Goal: Task Accomplishment & Management: Manage account settings

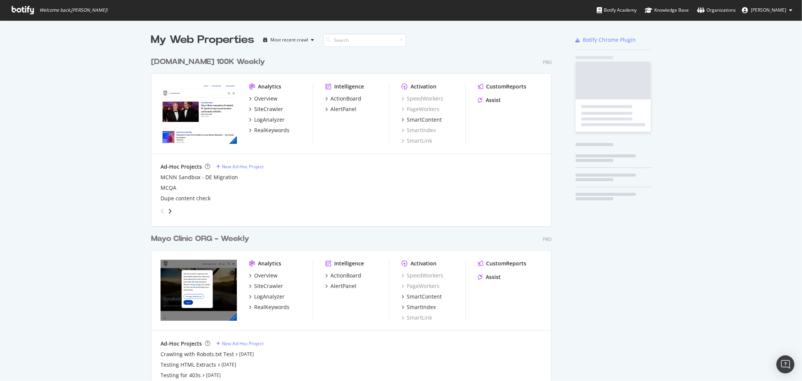
scroll to position [1068, 400]
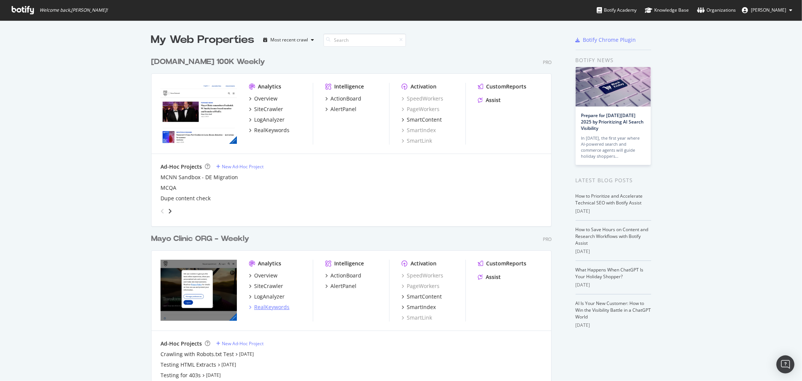
click at [268, 305] on div "RealKeywords" at bounding box center [271, 307] width 35 height 8
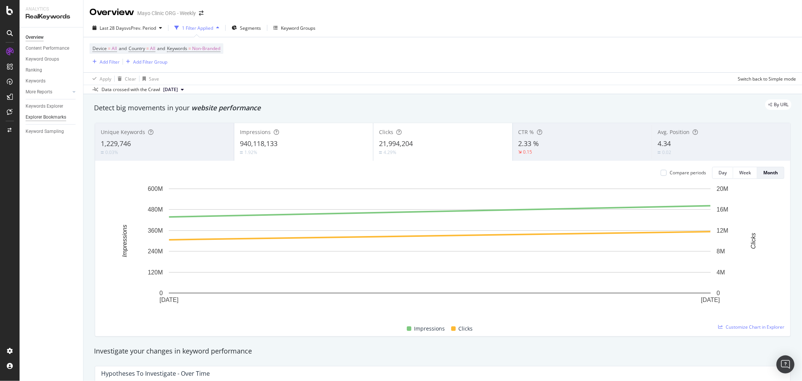
click at [52, 117] on div "Explorer Bookmarks" at bounding box center [46, 117] width 41 height 8
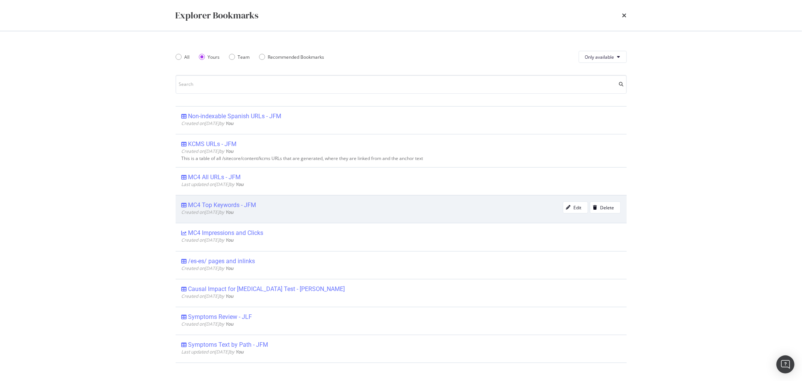
scroll to position [125, 0]
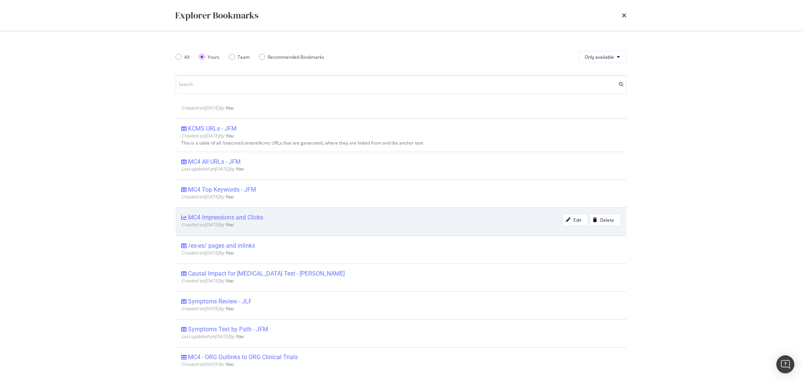
click at [234, 221] on span "Created on [DATE] by You" at bounding box center [208, 224] width 52 height 6
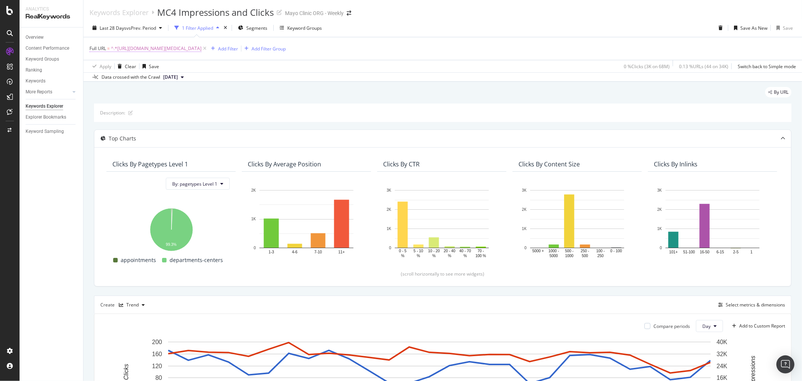
click at [202, 49] on span "^.*[URL][DOMAIN_NAME][MEDICAL_DATA]" at bounding box center [156, 48] width 91 height 11
click at [126, 83] on input "[URL][DOMAIN_NAME][MEDICAL_DATA]" at bounding box center [131, 80] width 71 height 12
paste input "[DOMAIN_NAME][URL][MEDICAL_DATA][US_STATE]"
type input "[DOMAIN_NAME][URL][MEDICAL_DATA][US_STATE]"
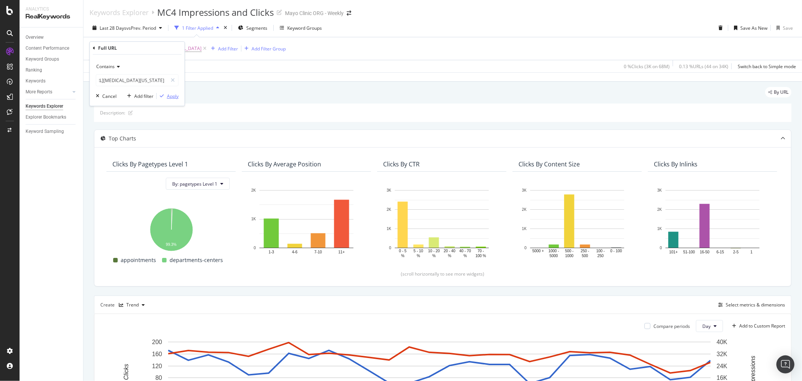
scroll to position [0, 0]
click at [175, 97] on div "Apply" at bounding box center [173, 96] width 12 height 6
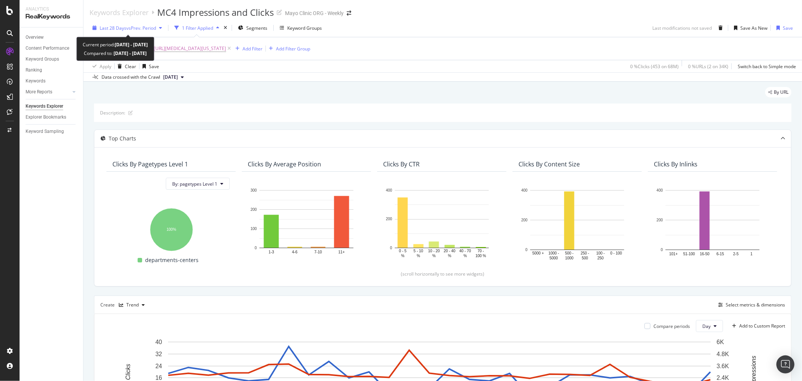
click at [108, 29] on span "Last 28 Days" at bounding box center [113, 28] width 27 height 6
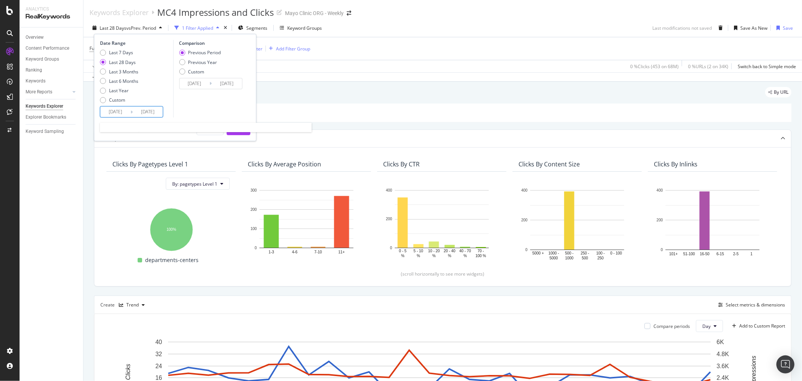
click at [118, 111] on input "[DATE]" at bounding box center [115, 111] width 30 height 11
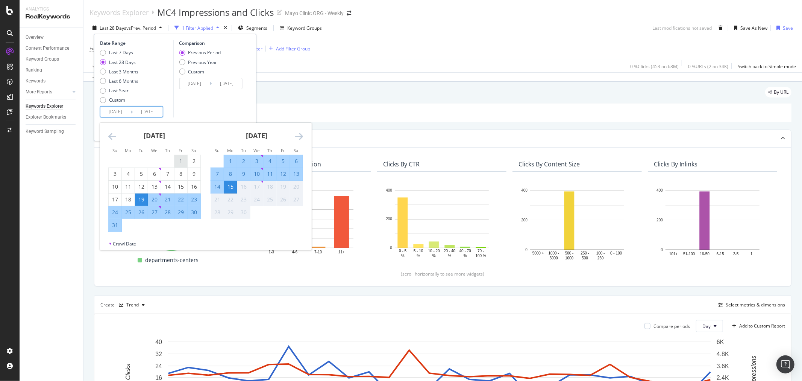
click at [181, 159] on div "1" at bounding box center [180, 161] width 13 height 8
type input "[DATE]"
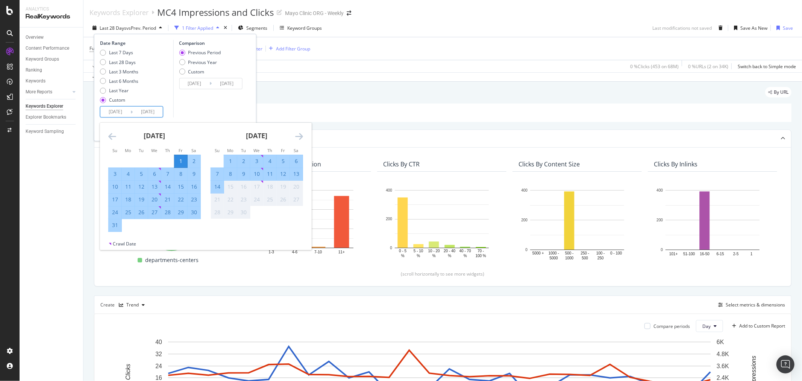
click at [117, 227] on div "31" at bounding box center [115, 225] width 13 height 8
type input "[DATE]"
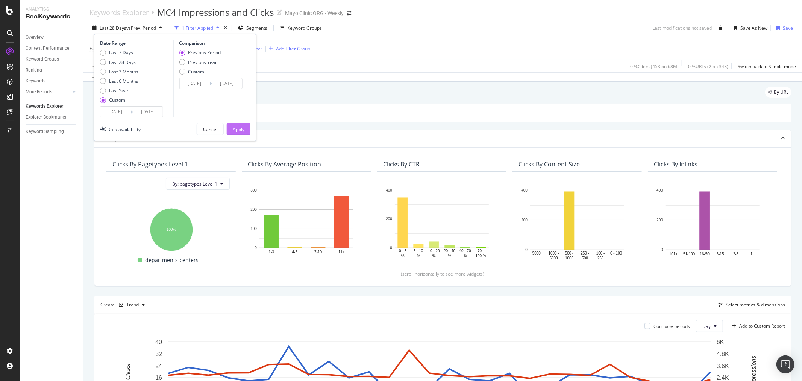
click at [230, 130] on button "Apply" at bounding box center [239, 129] width 24 height 12
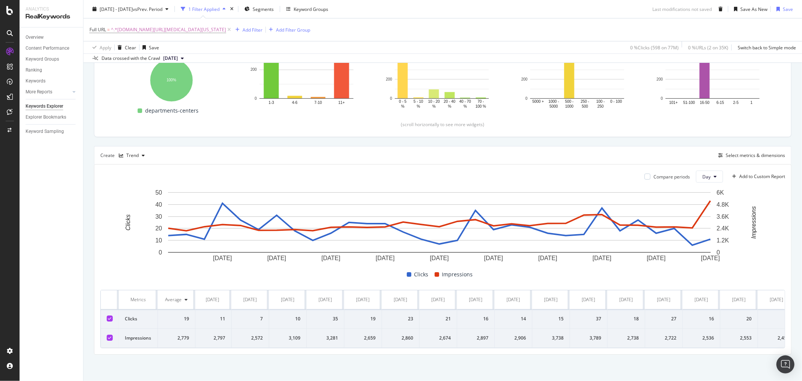
scroll to position [0, 583]
click at [164, 28] on span "^.*[DOMAIN_NAME][URL][MEDICAL_DATA][US_STATE]" at bounding box center [168, 29] width 115 height 11
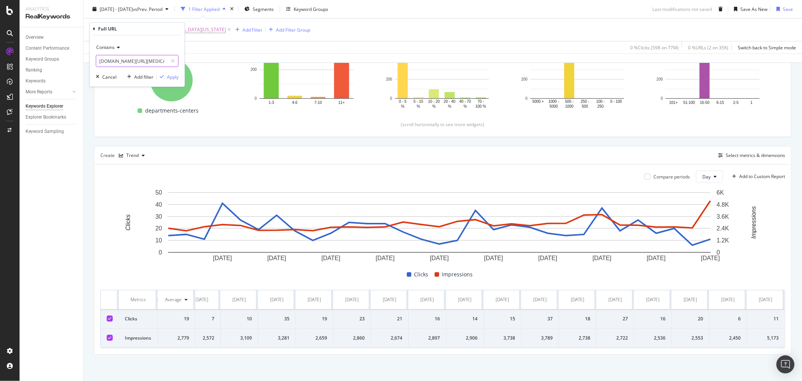
click at [128, 64] on input "[DOMAIN_NAME][URL][MEDICAL_DATA][US_STATE]" at bounding box center [131, 61] width 71 height 12
paste input "[URL][DOMAIN_NAME][MEDICAL_DATA]"
type input "[URL][DOMAIN_NAME][MEDICAL_DATA][US_STATE]"
click at [170, 74] on div "Apply" at bounding box center [173, 76] width 12 height 6
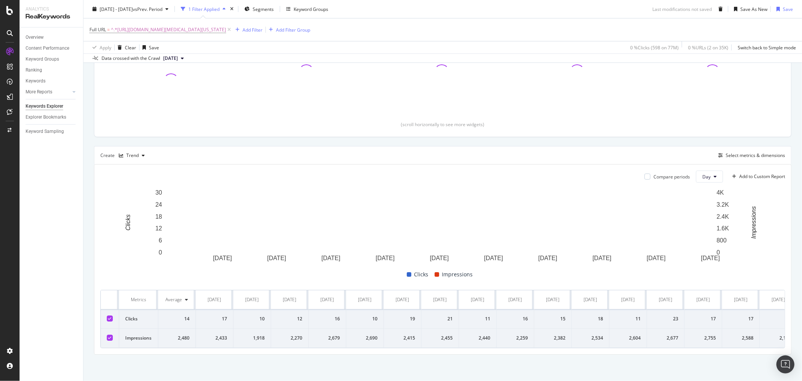
scroll to position [155, 0]
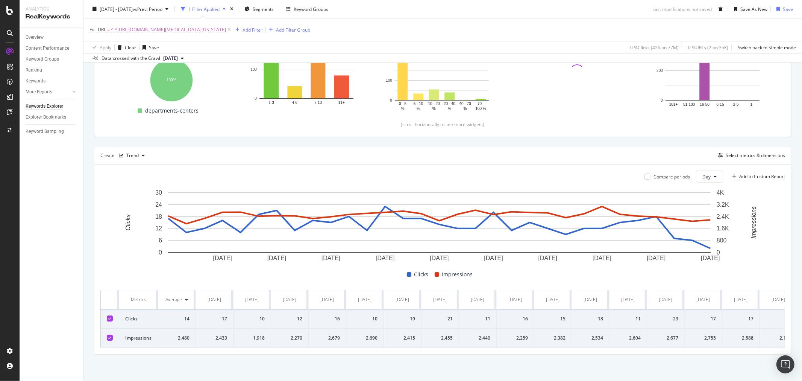
click at [111, 335] on icon at bounding box center [109, 337] width 3 height 4
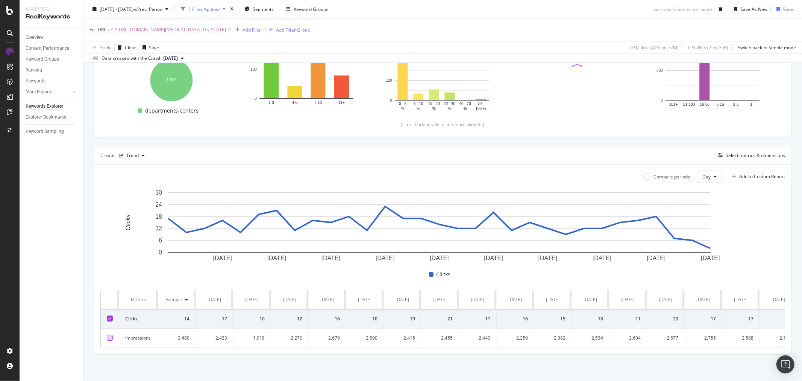
click at [111, 334] on div at bounding box center [110, 337] width 6 height 6
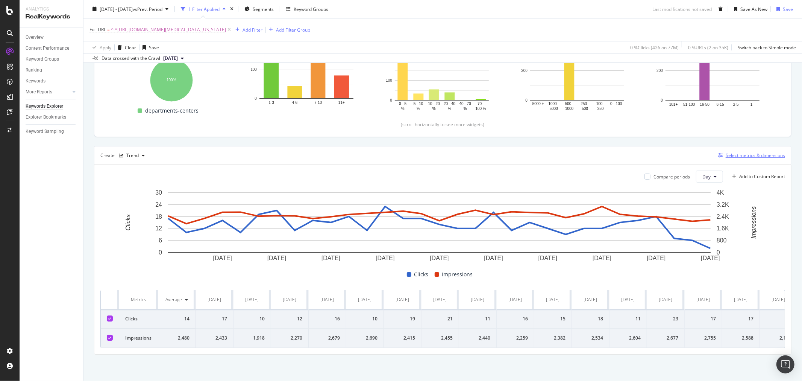
click at [746, 152] on div "Select metrics & dimensions" at bounding box center [755, 155] width 59 height 6
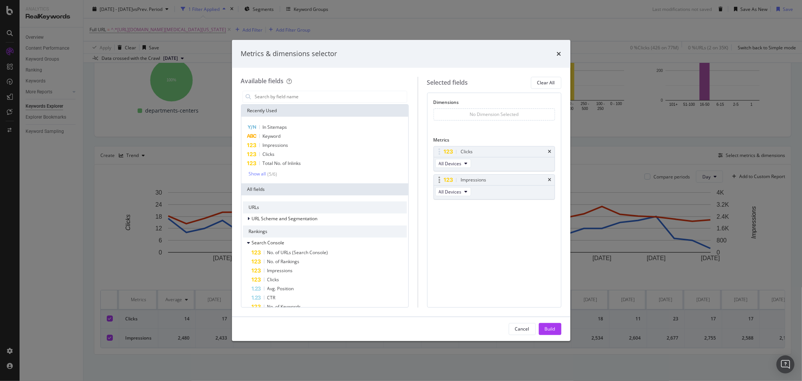
click at [552, 180] on div "Impressions" at bounding box center [494, 179] width 121 height 11
click at [551, 180] on div "Impressions" at bounding box center [494, 179] width 121 height 11
click at [549, 179] on icon "times" at bounding box center [549, 179] width 3 height 5
click at [549, 326] on div "Build" at bounding box center [550, 328] width 11 height 6
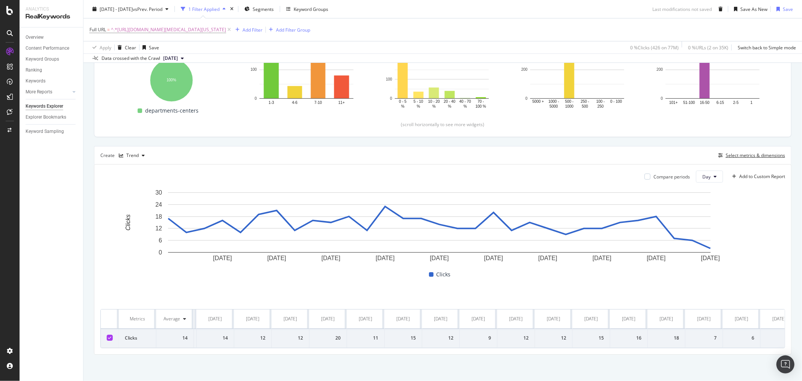
scroll to position [0, 581]
click at [226, 30] on span "^.*[URL][DOMAIN_NAME][MEDICAL_DATA][US_STATE]" at bounding box center [168, 29] width 115 height 11
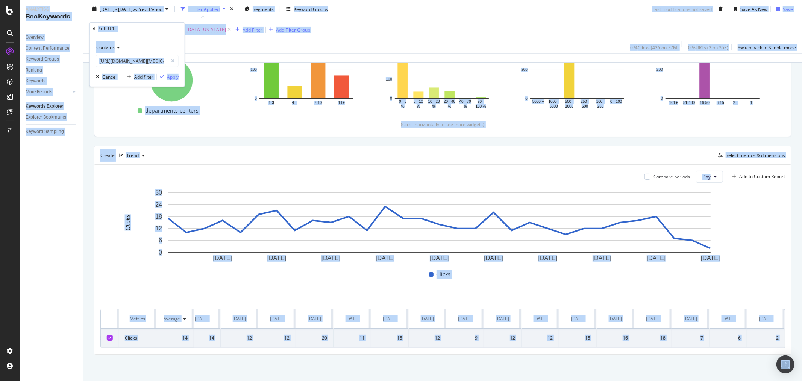
click at [270, 53] on div "Data crossed with the Crawl 2025 Aug. 27th" at bounding box center [442, 57] width 719 height 9
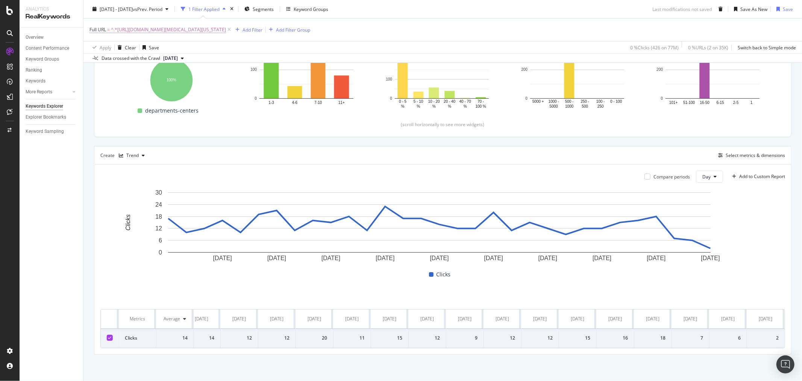
click at [226, 34] on span "^.*[URL][DOMAIN_NAME][MEDICAL_DATA][US_STATE]" at bounding box center [168, 29] width 115 height 11
click at [145, 62] on input "[URL][DOMAIN_NAME][MEDICAL_DATA][US_STATE]" at bounding box center [131, 61] width 71 height 12
paste input "florid"
type input "[URL][DOMAIN_NAME][MEDICAL_DATA][US_STATE]"
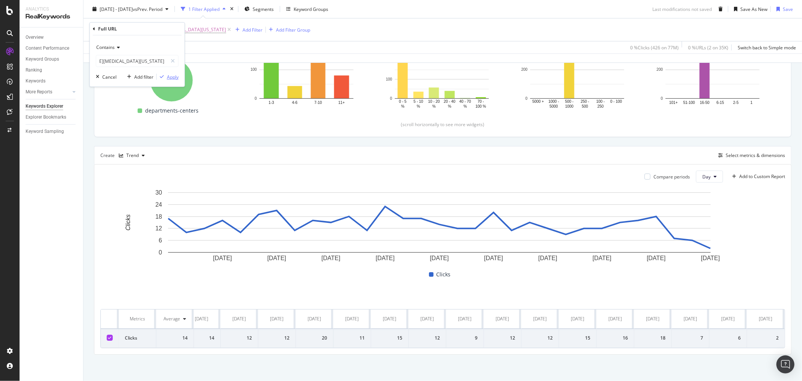
scroll to position [0, 0]
click at [166, 76] on div "button" at bounding box center [162, 76] width 10 height 5
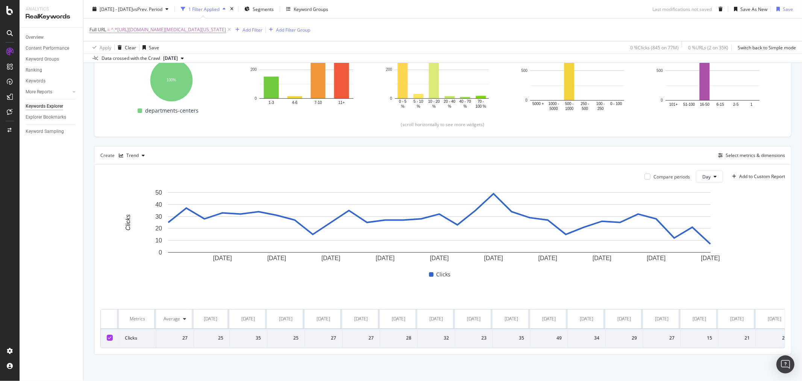
scroll to position [0, 581]
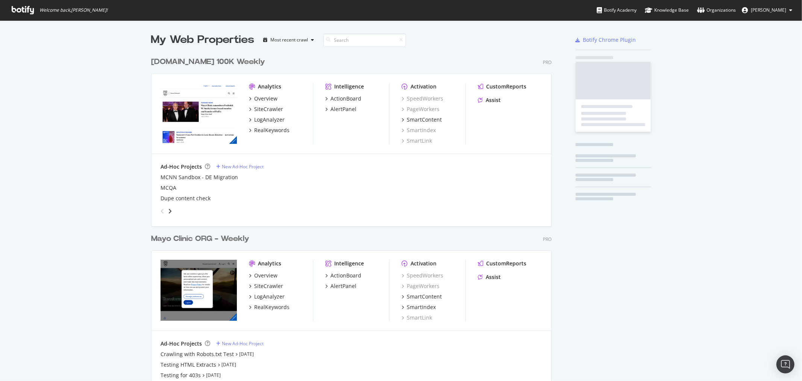
scroll to position [1068, 400]
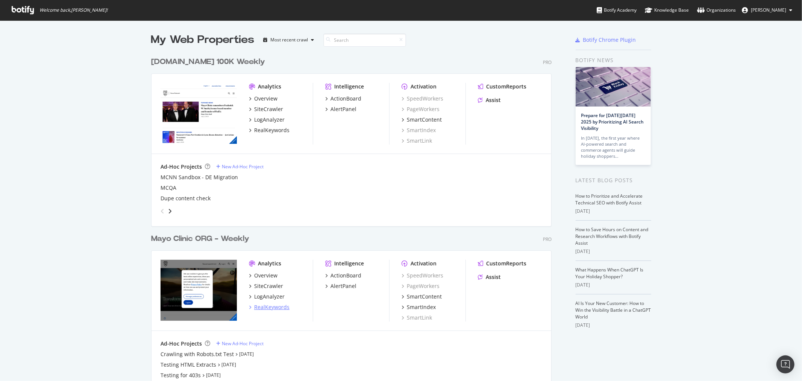
click at [262, 303] on div "RealKeywords" at bounding box center [271, 307] width 35 height 8
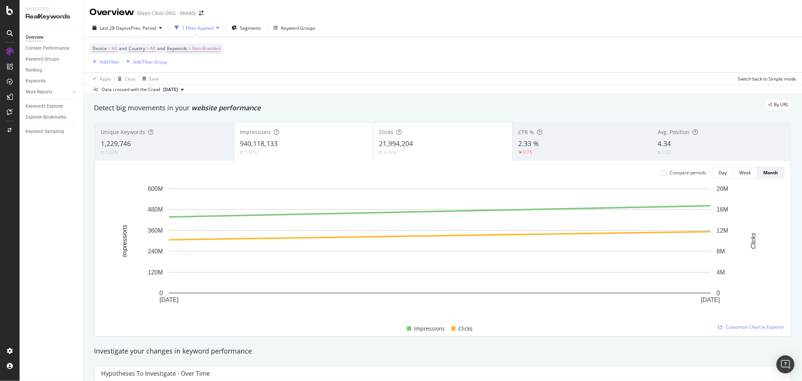
click at [49, 112] on div "Explorer Bookmarks" at bounding box center [55, 117] width 58 height 11
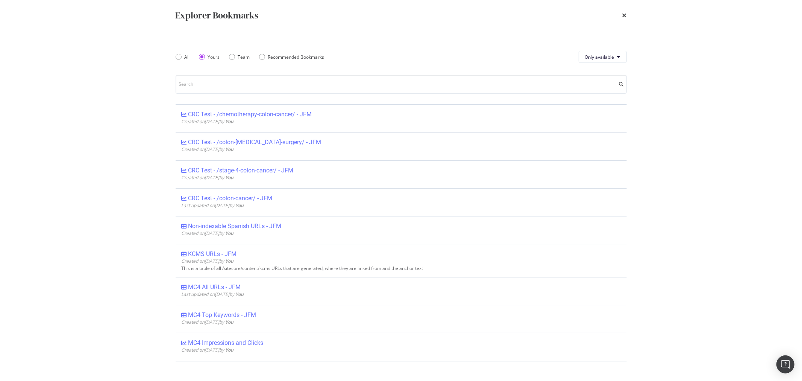
click at [41, 118] on div "Explorer Bookmarks All Yours Team Recommended Bookmarks Only available CRC Test…" at bounding box center [401, 190] width 802 height 381
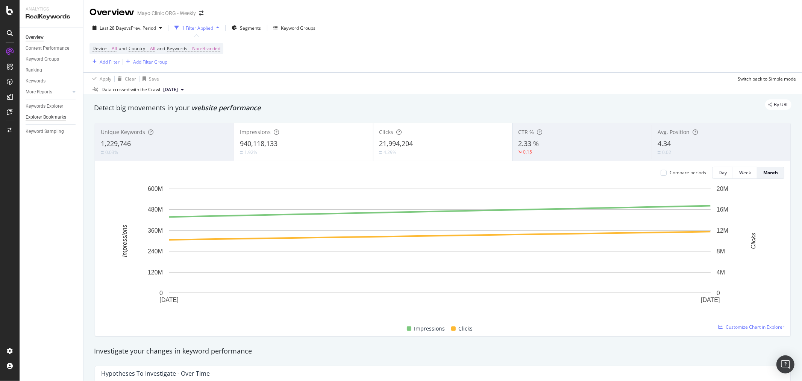
drag, startPoint x: 49, startPoint y: 112, endPoint x: 41, endPoint y: 118, distance: 9.4
click at [41, 118] on div "Explorer Bookmarks" at bounding box center [46, 117] width 41 height 8
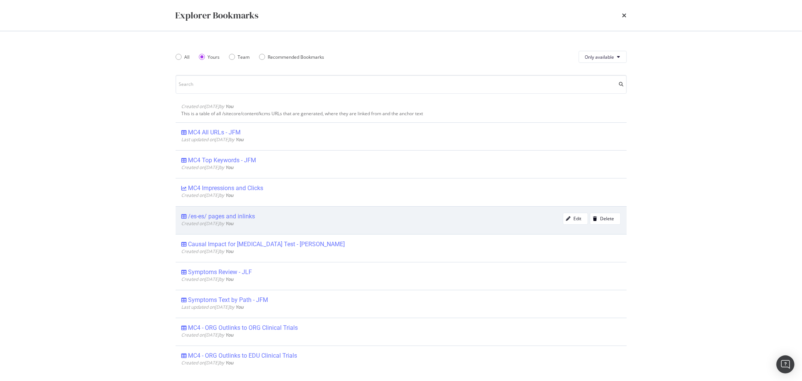
scroll to position [167, 0]
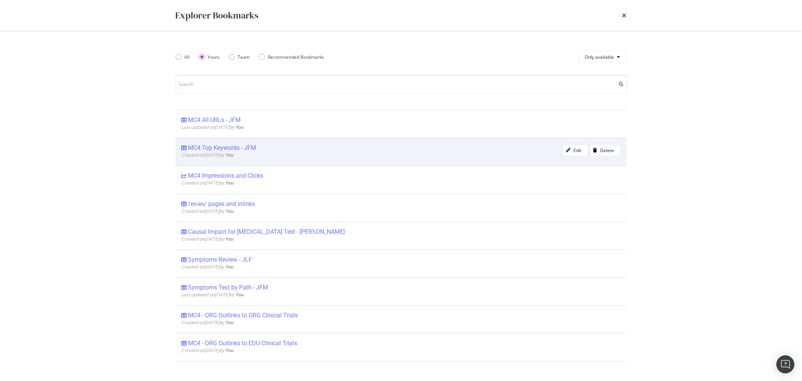
click at [195, 152] on span "Created on [DATE] by You" at bounding box center [208, 155] width 52 height 6
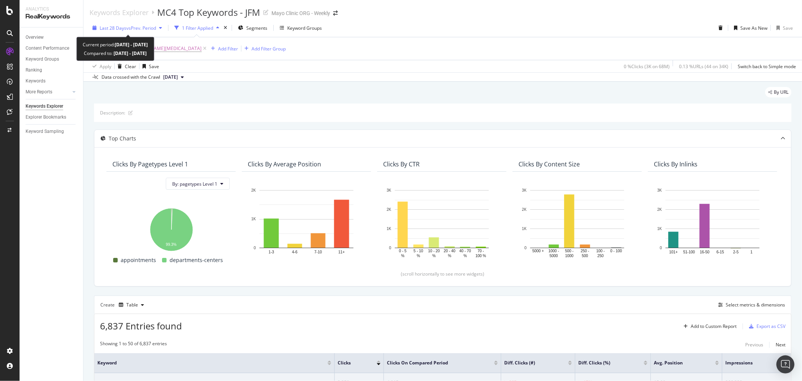
click at [129, 26] on span "vs Prev. Period" at bounding box center [141, 28] width 30 height 6
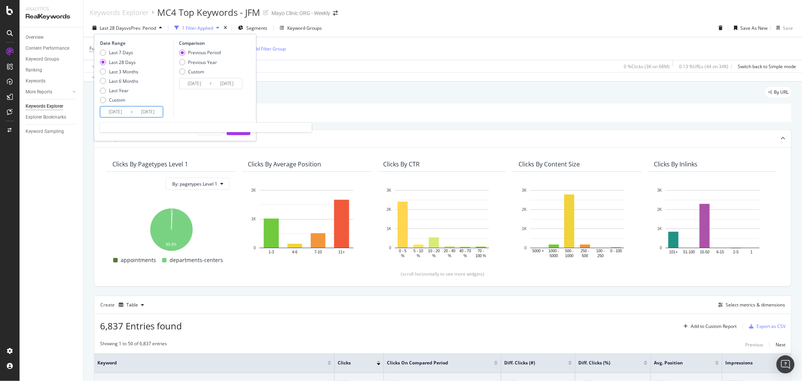
click at [117, 111] on input "[DATE]" at bounding box center [115, 111] width 30 height 11
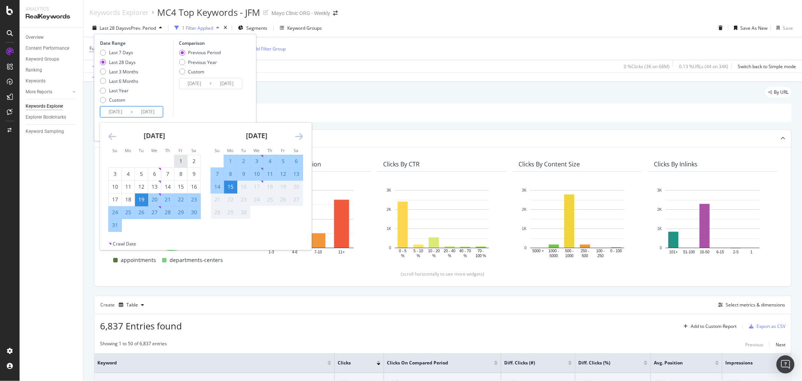
click at [179, 157] on div "1" at bounding box center [180, 161] width 13 height 8
type input "[DATE]"
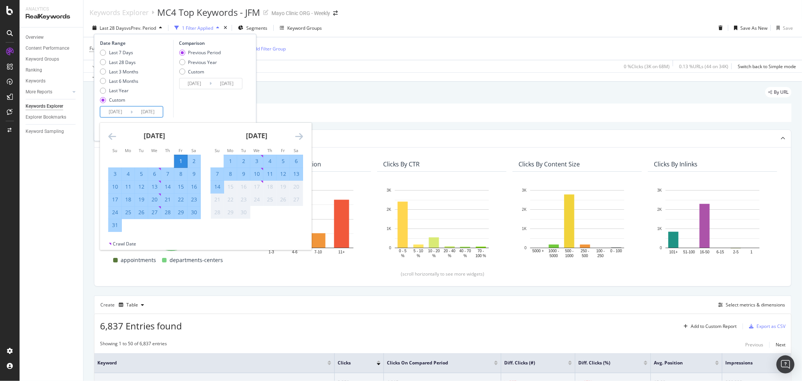
click at [113, 227] on div "31" at bounding box center [115, 225] width 13 height 8
type input "[DATE]"
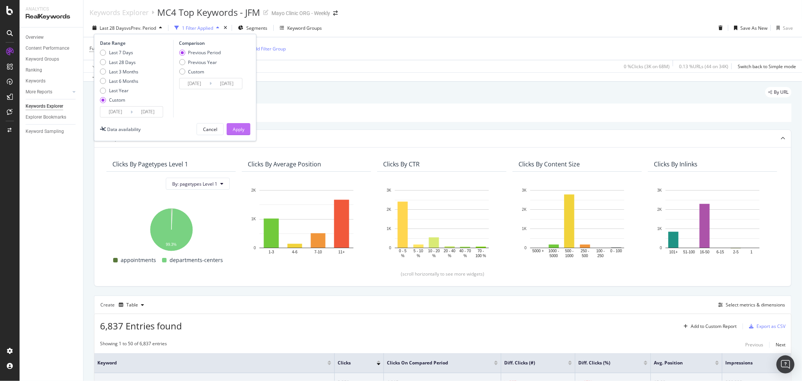
click at [238, 129] on div "Apply" at bounding box center [239, 129] width 12 height 6
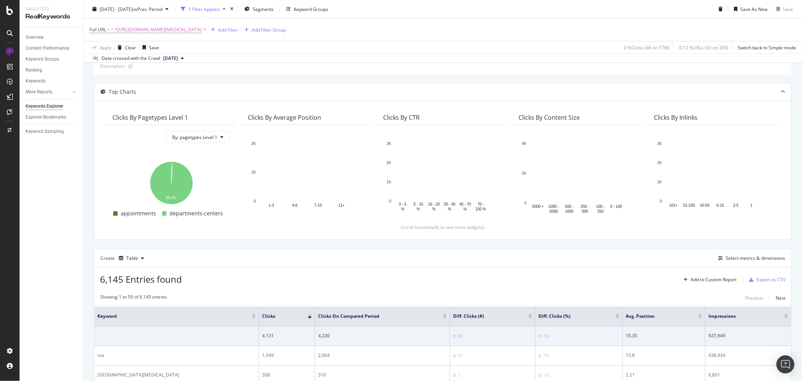
scroll to position [167, 0]
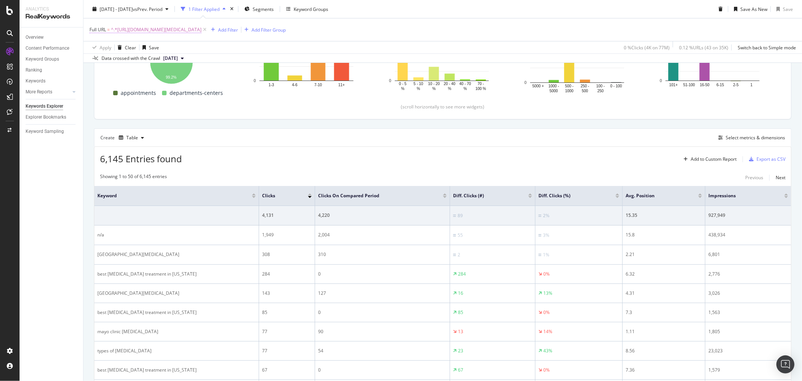
click at [194, 30] on span "^.*[URL][DOMAIN_NAME][MEDICAL_DATA]" at bounding box center [156, 29] width 91 height 11
click at [143, 61] on input "[URL][DOMAIN_NAME][MEDICAL_DATA]" at bounding box center [131, 61] width 71 height 12
paste input "[DOMAIN_NAME][URL][MEDICAL_DATA][US_STATE]"
type input "[DOMAIN_NAME][URL][MEDICAL_DATA][US_STATE]"
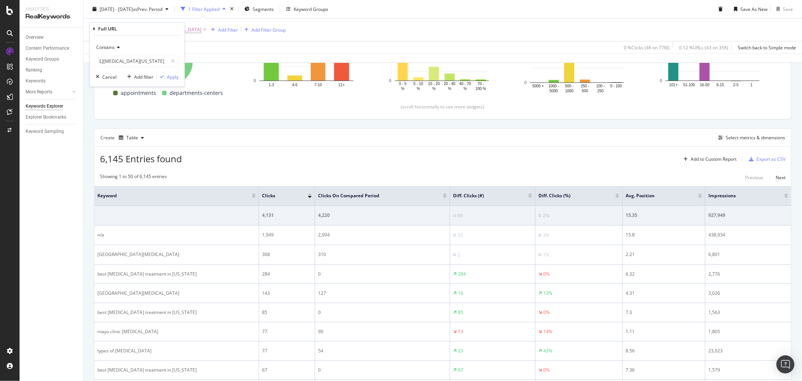
scroll to position [0, 0]
click at [167, 80] on div "Contains [DOMAIN_NAME][URL][MEDICAL_DATA][US_STATE] Cancel Add filter Apply" at bounding box center [137, 60] width 95 height 51
click at [167, 80] on div "Apply" at bounding box center [173, 76] width 12 height 6
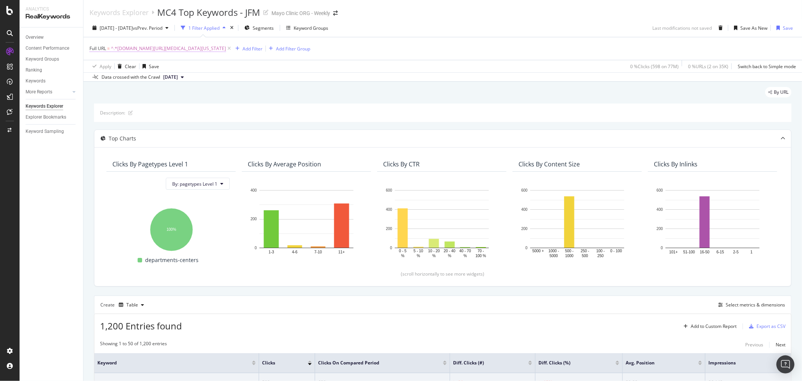
click at [177, 52] on span "^.*[DOMAIN_NAME][URL][MEDICAL_DATA][US_STATE]" at bounding box center [168, 48] width 115 height 11
click at [124, 83] on input "[DOMAIN_NAME][URL][MEDICAL_DATA][US_STATE]" at bounding box center [131, 80] width 71 height 12
paste input "[URL][DOMAIN_NAME][MEDICAL_DATA]"
type input "[URL][DOMAIN_NAME][MEDICAL_DATA][US_STATE]"
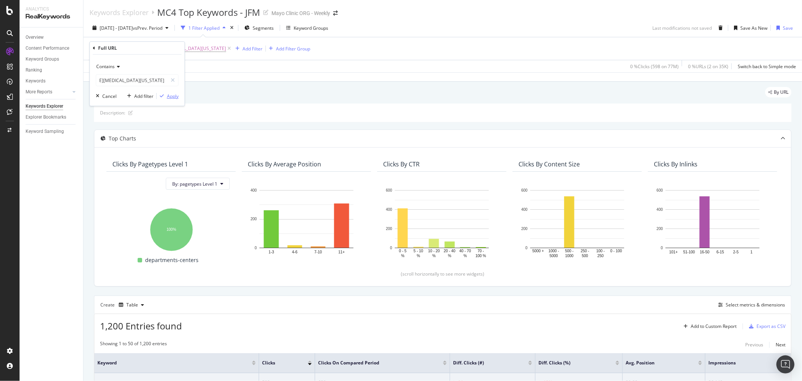
scroll to position [0, 0]
click at [166, 92] on div "Apply" at bounding box center [168, 95] width 22 height 7
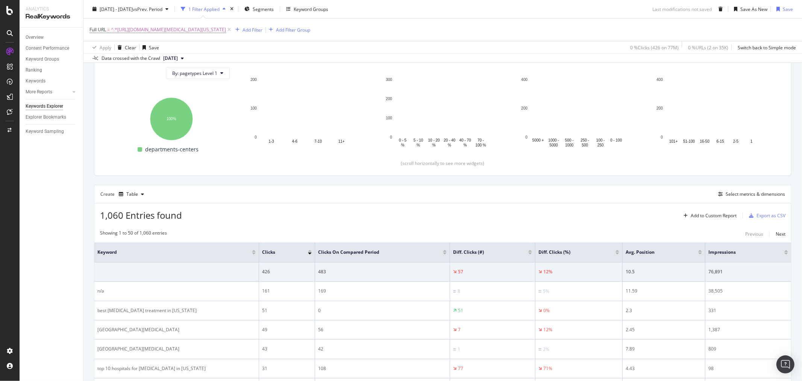
scroll to position [125, 0]
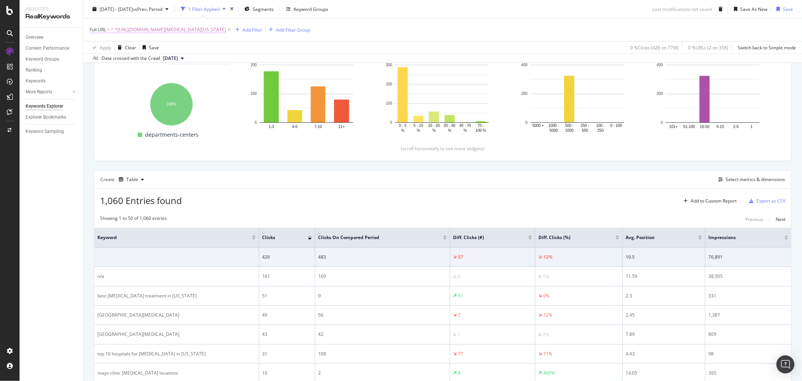
click at [196, 29] on span "^.*[URL][DOMAIN_NAME][MEDICAL_DATA][US_STATE]" at bounding box center [168, 29] width 115 height 11
click at [142, 63] on input "[URL][DOMAIN_NAME][MEDICAL_DATA][US_STATE]" at bounding box center [131, 61] width 71 height 12
paste input "florid"
type input "[URL][DOMAIN_NAME][MEDICAL_DATA][US_STATE]"
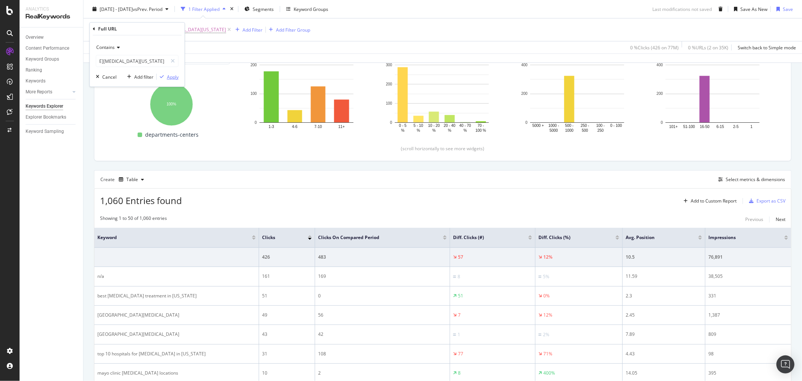
scroll to position [0, 0]
click at [167, 76] on div "Apply" at bounding box center [173, 76] width 12 height 6
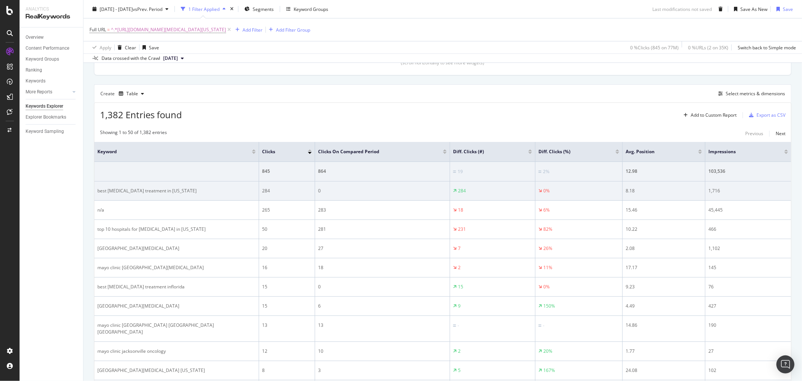
scroll to position [209, 0]
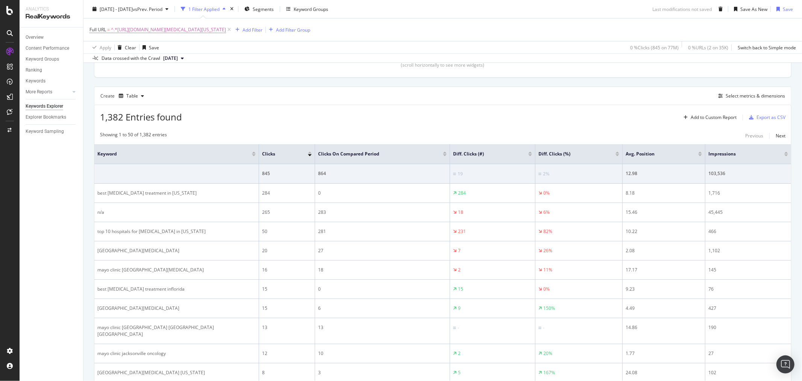
click at [10, 6] on div at bounding box center [10, 190] width 20 height 381
click at [10, 11] on icon at bounding box center [9, 10] width 7 height 9
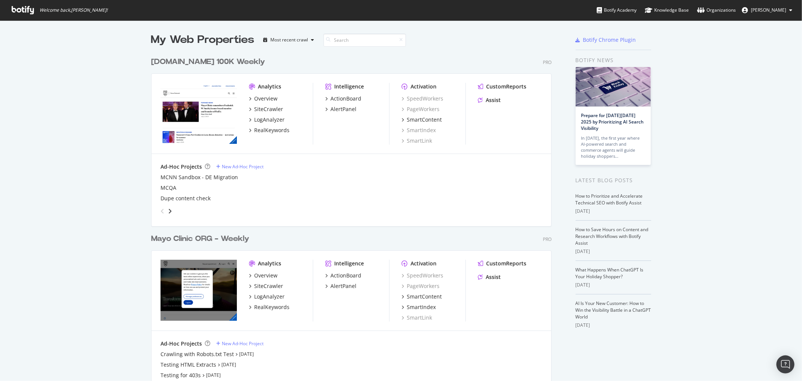
scroll to position [374, 790]
click at [258, 275] on div "Overview" at bounding box center [265, 275] width 23 height 8
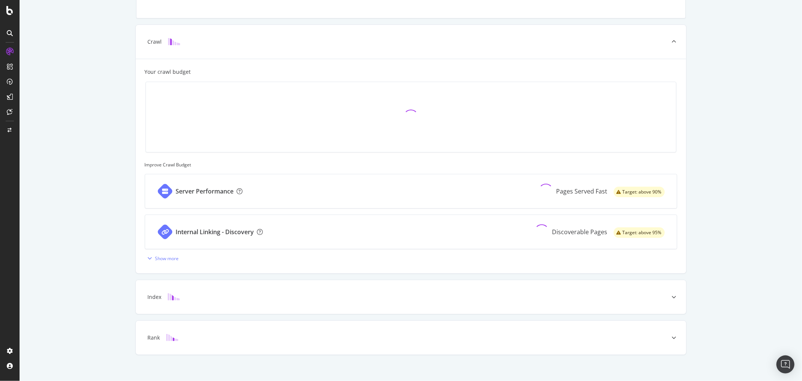
scroll to position [163, 0]
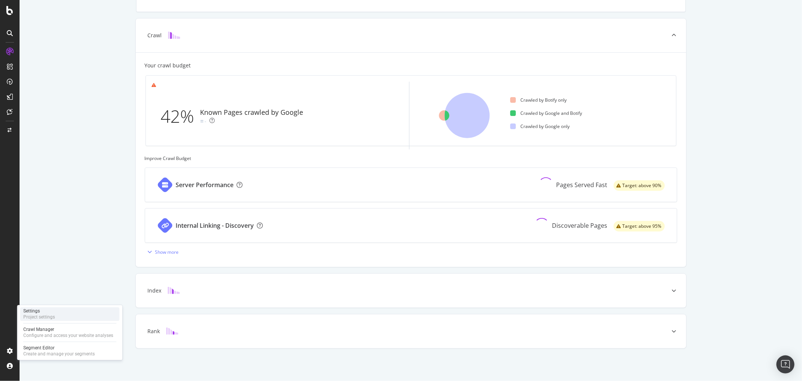
click at [47, 313] on div "Settings" at bounding box center [39, 311] width 32 height 6
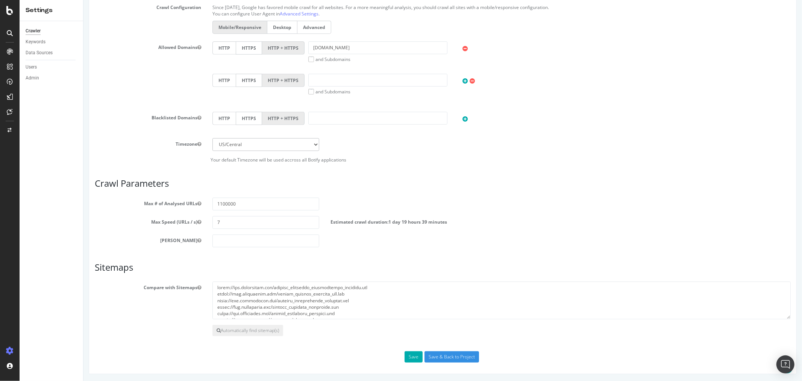
scroll to position [255, 0]
click at [250, 202] on input "1100000" at bounding box center [265, 203] width 106 height 13
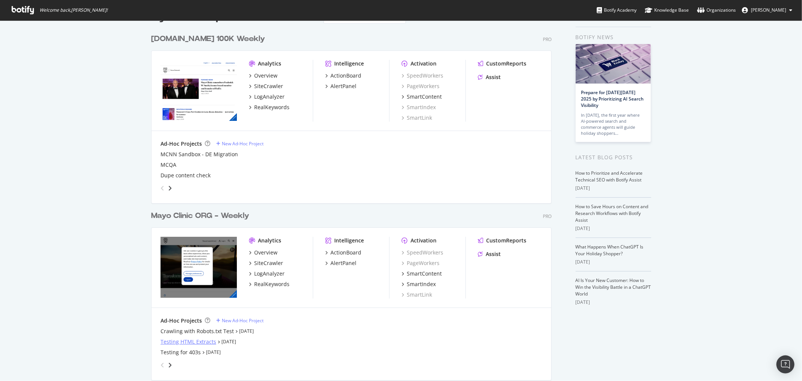
scroll to position [42, 0]
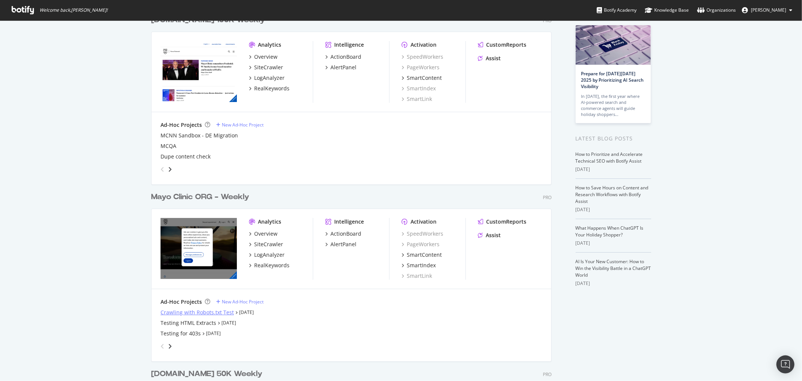
click at [196, 311] on div "Crawling with Robots.txt Test" at bounding box center [197, 312] width 73 height 8
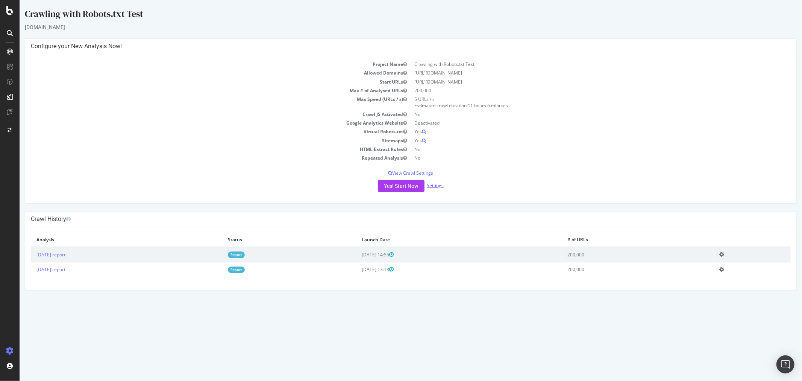
click at [432, 187] on link "Settings" at bounding box center [434, 185] width 17 height 6
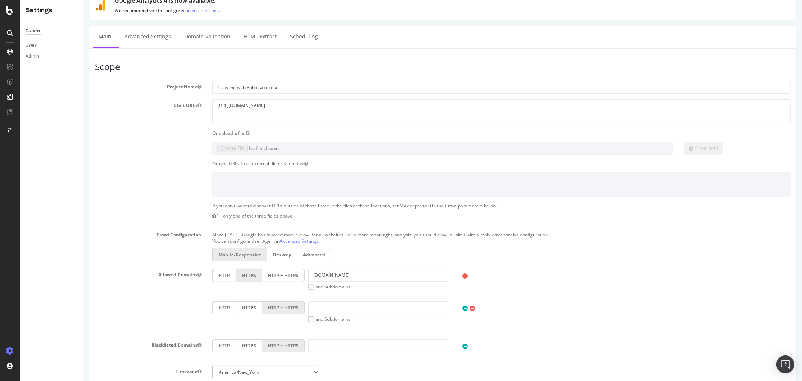
scroll to position [42, 0]
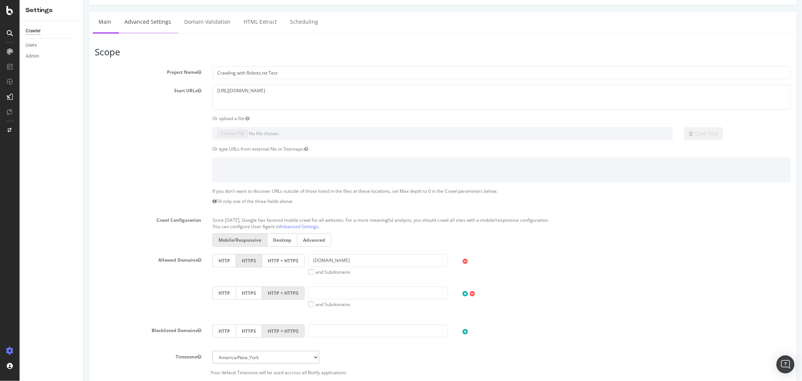
click at [148, 17] on link "Advanced Settings" at bounding box center [147, 22] width 58 height 21
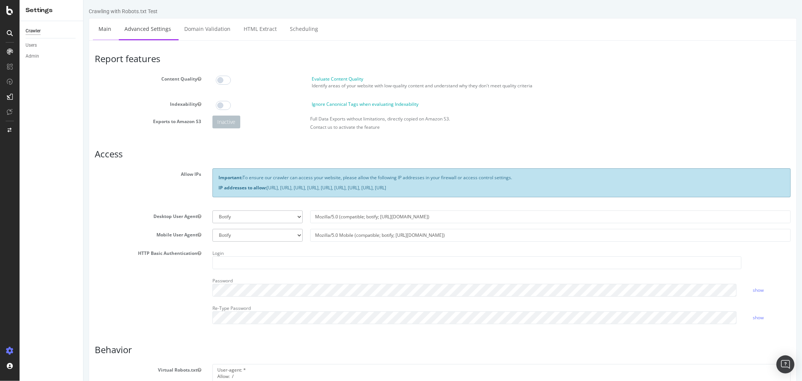
click at [102, 27] on link "Main" at bounding box center [104, 28] width 24 height 21
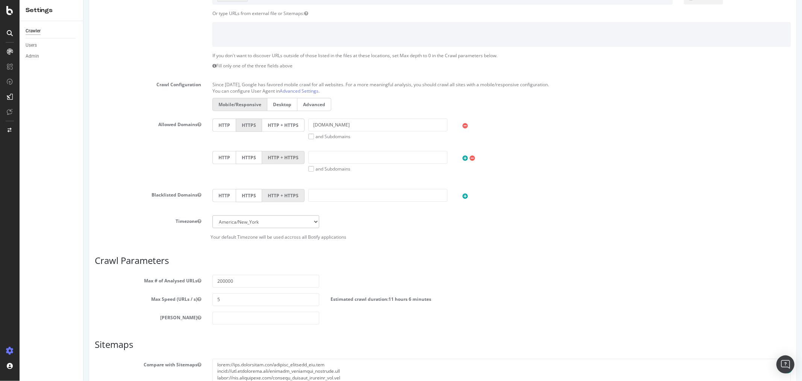
scroll to position [255, 0]
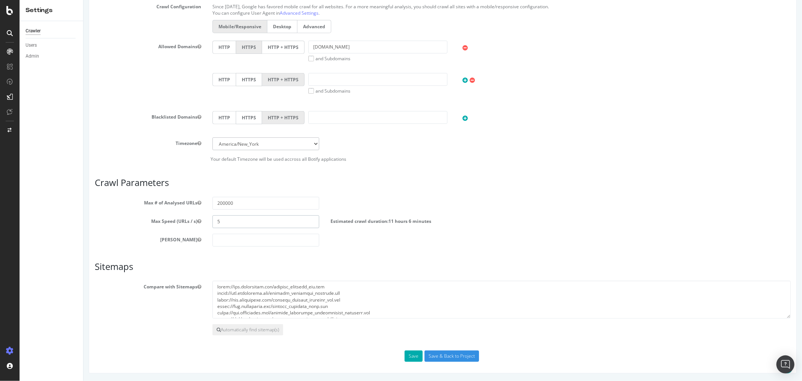
click at [248, 220] on input "5" at bounding box center [265, 221] width 106 height 13
drag, startPoint x: 246, startPoint y: 223, endPoint x: 192, endPoint y: 206, distance: 56.2
click at [192, 206] on section "Max # of Analysed URLs 200000 Max Speed (URLs / s) 5 Estimated crawl duration: …" at bounding box center [442, 222] width 696 height 50
type input "2"
click at [248, 205] on input "200000" at bounding box center [265, 203] width 106 height 13
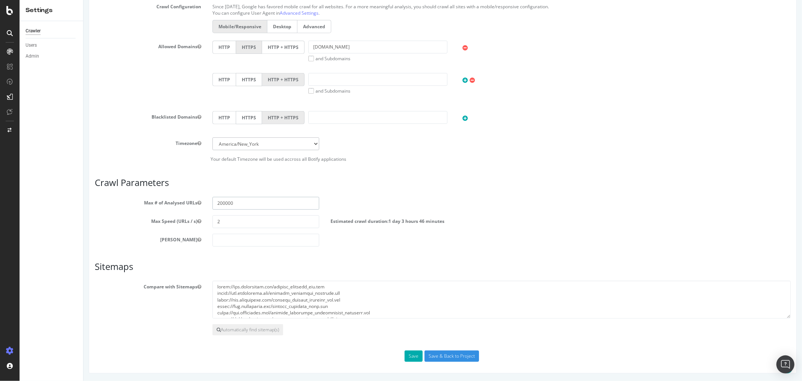
click at [248, 205] on input "200000" at bounding box center [265, 203] width 106 height 13
paste input "11"
type input "1100000"
click at [374, 190] on article "Crawl Parameters Max # of Analysed URLs 1100000 Max Speed (URLs / s) 2 Estimate…" at bounding box center [442, 211] width 696 height 69
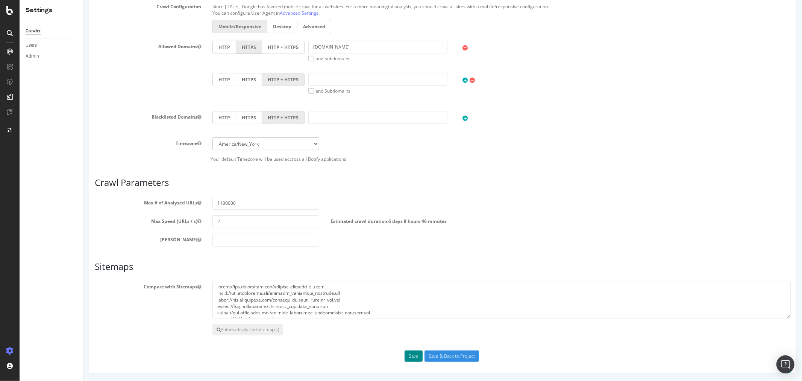
click at [411, 354] on button "Save" at bounding box center [413, 355] width 18 height 11
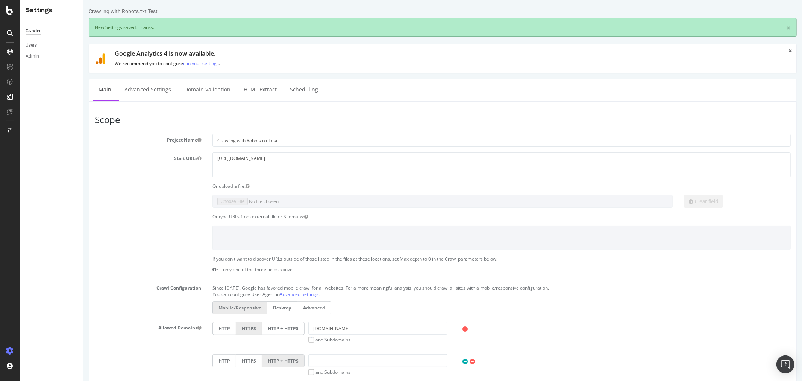
scroll to position [0, 0]
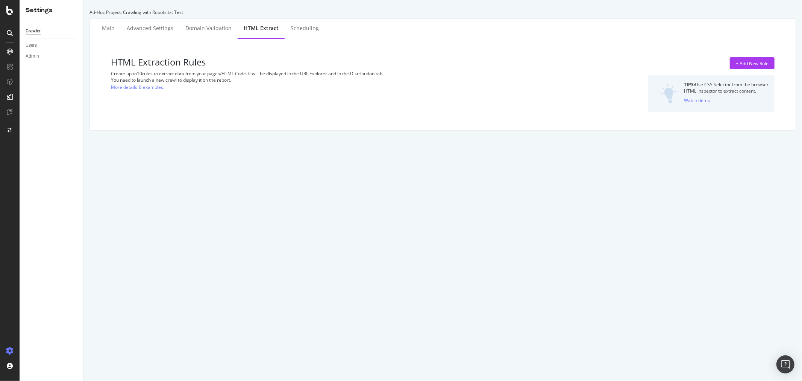
click at [238, 29] on div "HTML Extract" at bounding box center [261, 28] width 47 height 21
click at [108, 35] on div "Main" at bounding box center [108, 28] width 25 height 21
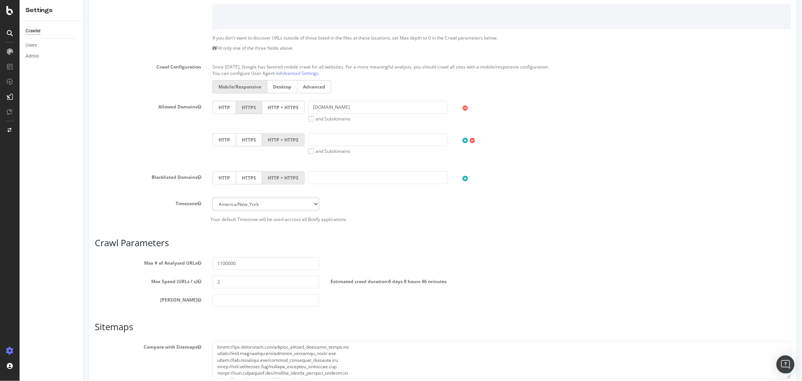
scroll to position [255, 0]
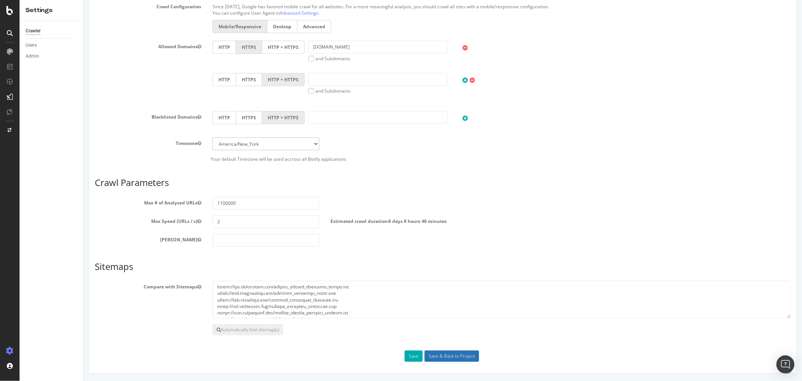
click at [445, 355] on input "Save & Back to Project" at bounding box center [451, 355] width 55 height 11
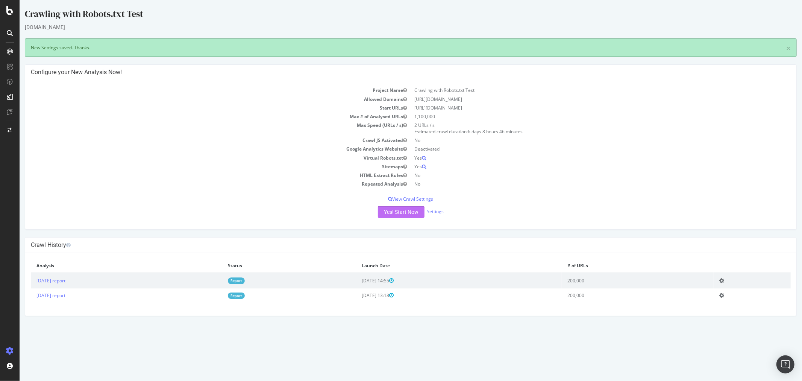
click at [401, 216] on button "Yes! Start Now" at bounding box center [401, 212] width 47 height 12
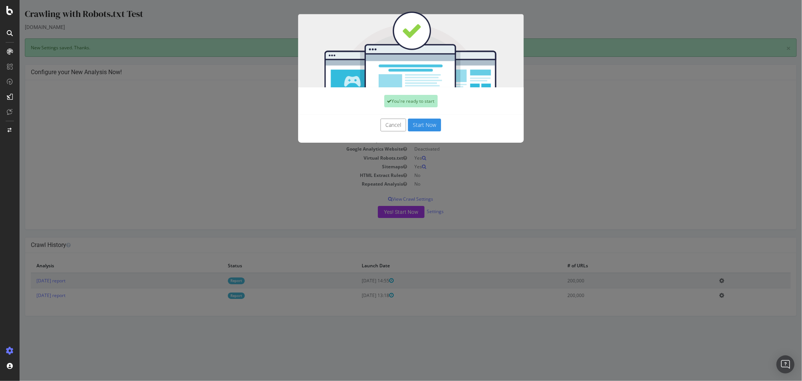
click at [414, 129] on button "Start Now" at bounding box center [424, 124] width 33 height 13
